Goal: Task Accomplishment & Management: Use online tool/utility

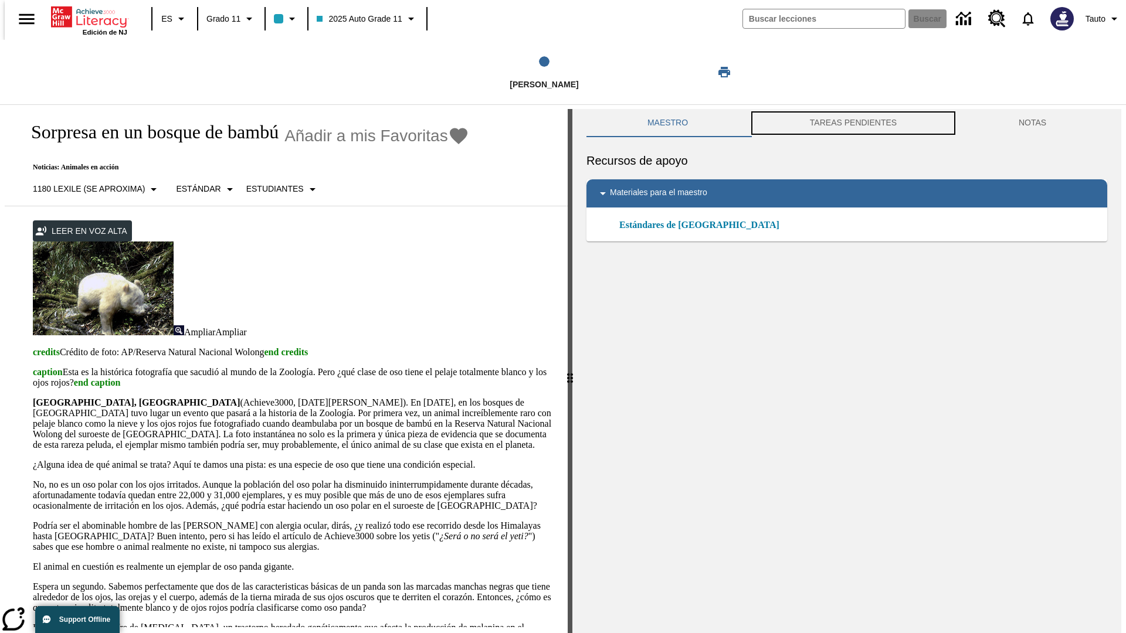
click at [853, 123] on button "TAREAS PENDIENTES" at bounding box center [853, 123] width 209 height 28
